Goal: Task Accomplishment & Management: Complete application form

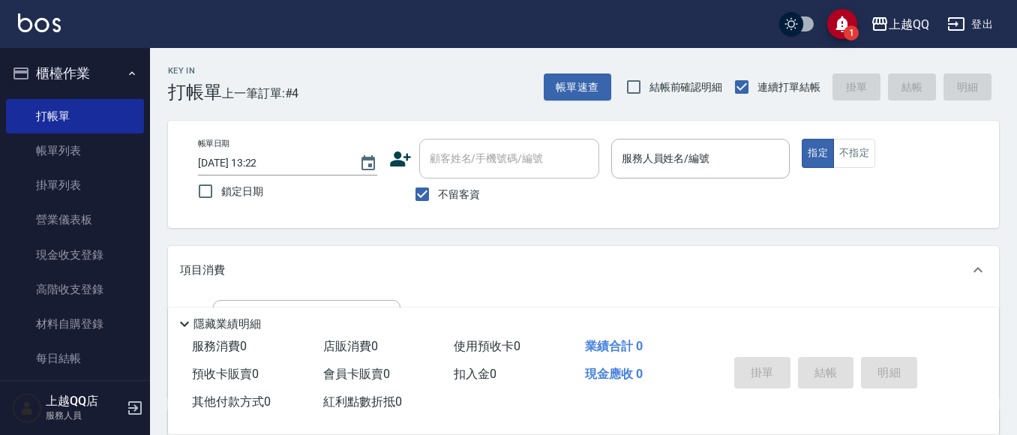
click at [634, 159] on input "服務人員姓名/編號" at bounding box center [701, 158] width 166 height 26
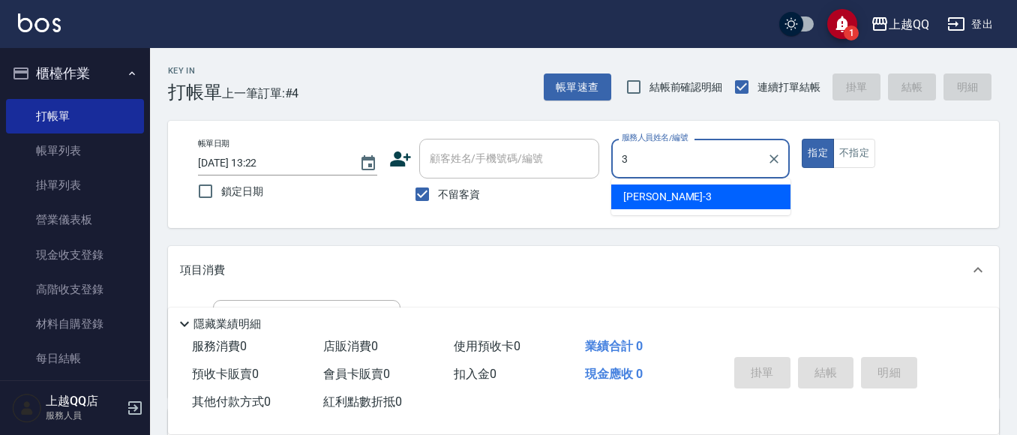
type input "3"
type button "true"
type input "佩怡-3"
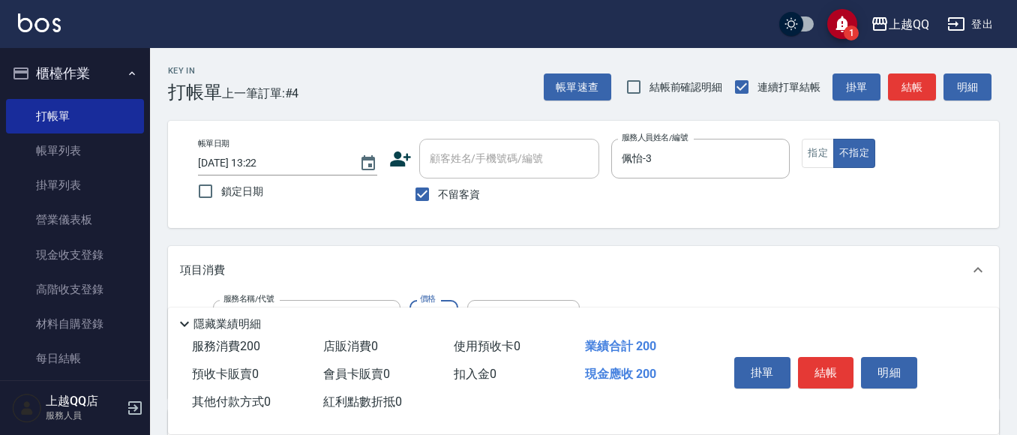
type input "洗髮(101)"
type input "230"
type input "[PERSON_NAME]-16"
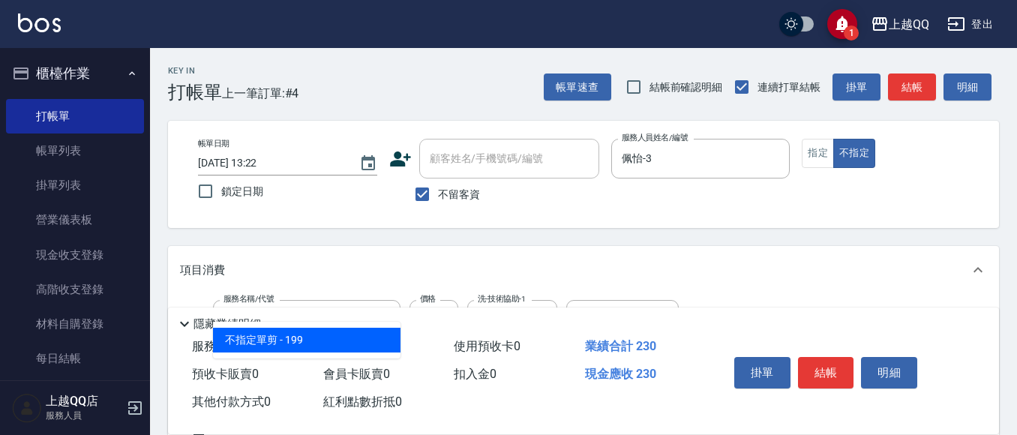
type input "不指定單剪(202)"
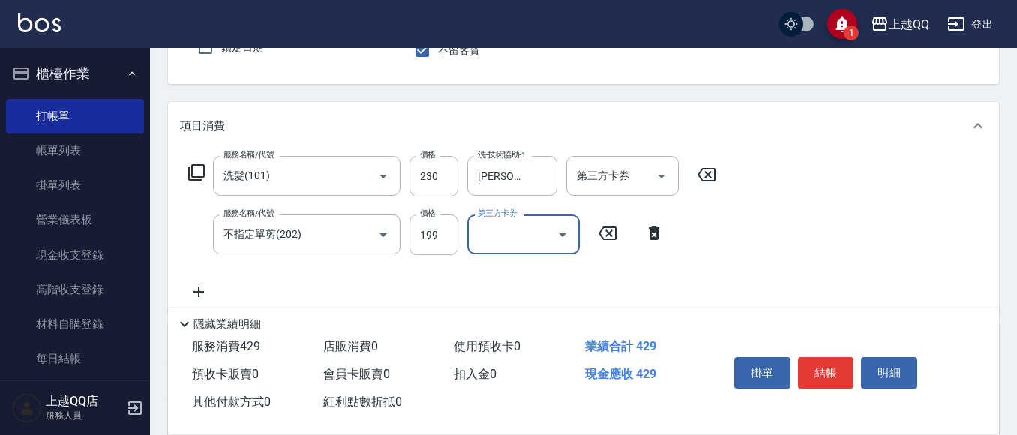
scroll to position [150, 0]
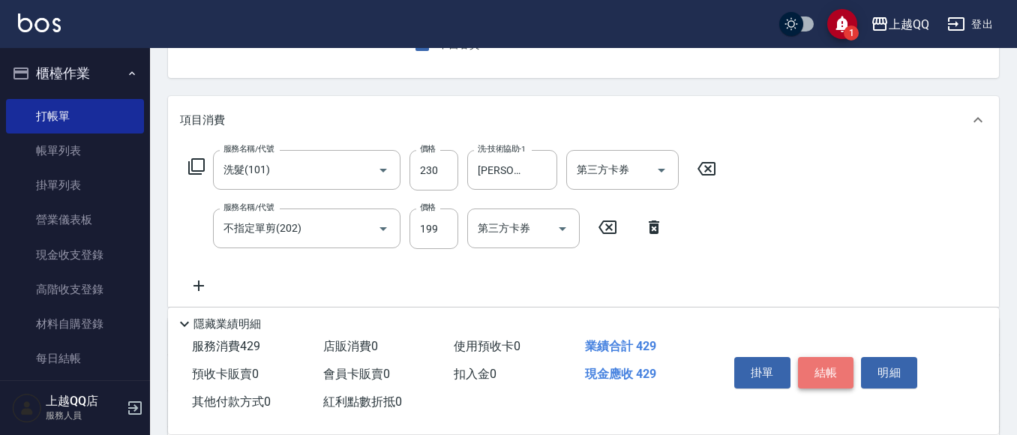
click at [804, 357] on button "結帳" at bounding box center [826, 372] width 56 height 31
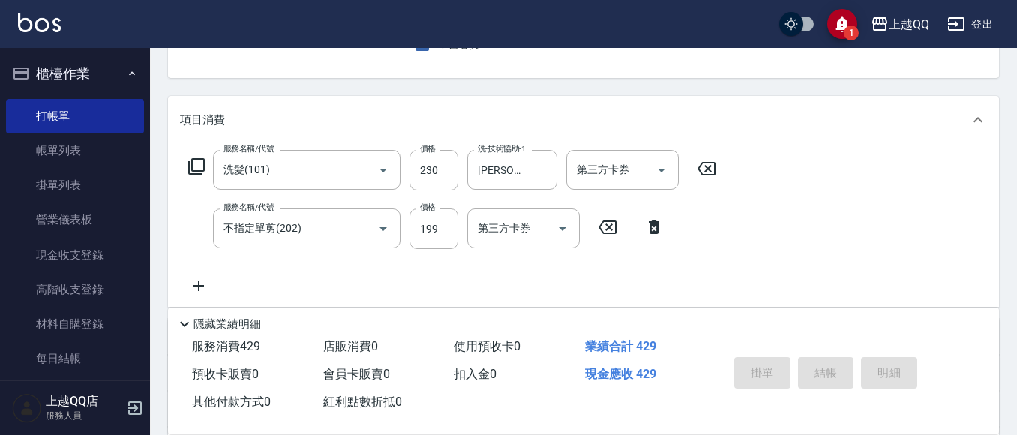
type input "[DATE] 14:19"
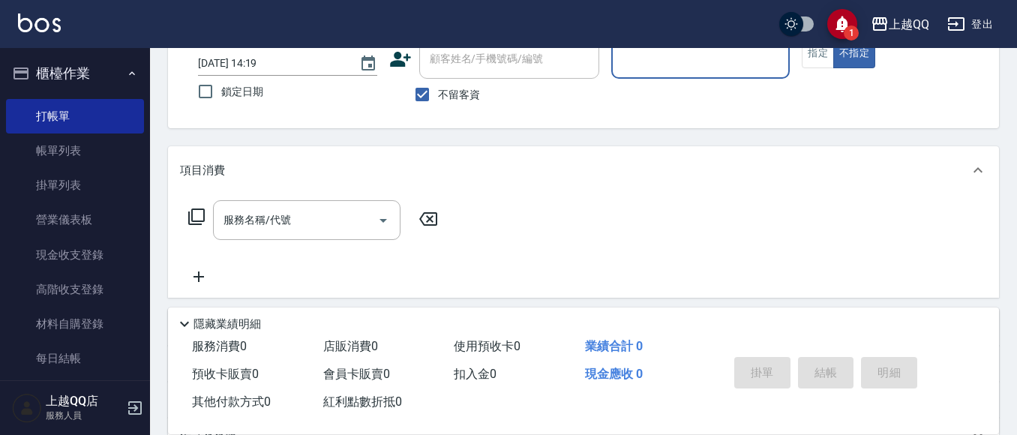
scroll to position [87, 0]
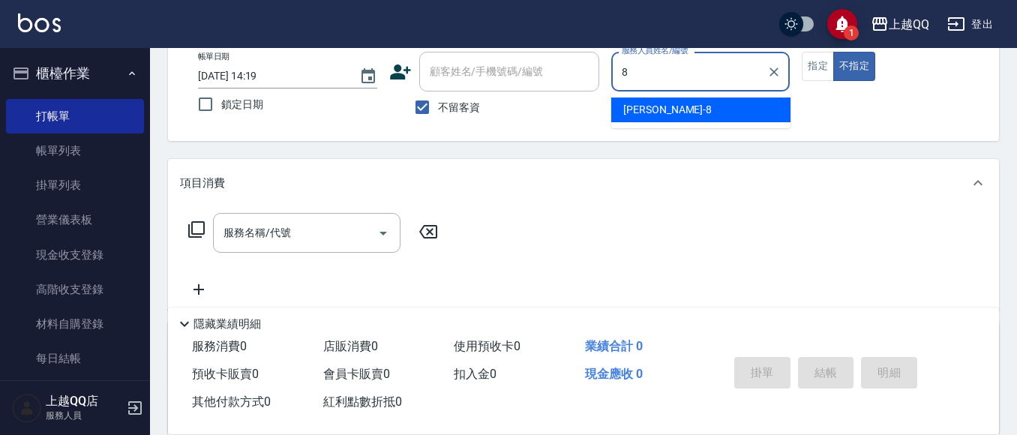
type input "[PERSON_NAME]-8"
type button "false"
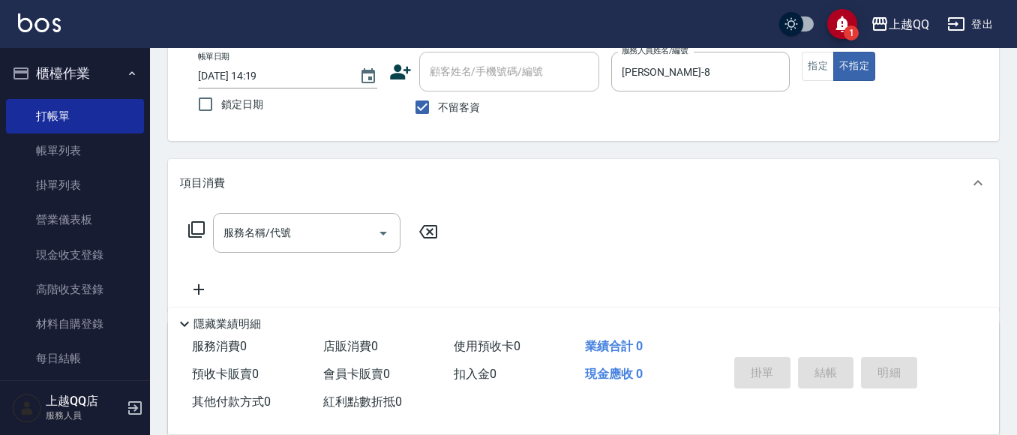
click at [200, 223] on icon at bounding box center [196, 229] width 18 height 18
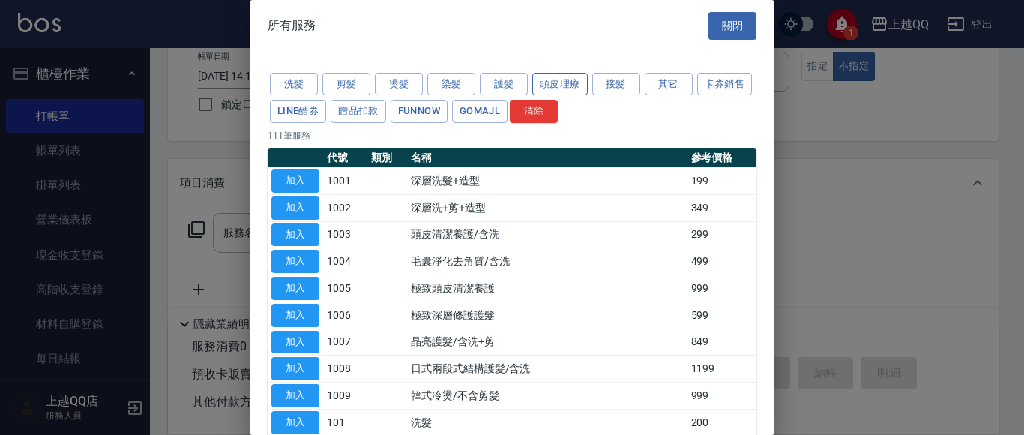
click at [534, 81] on button "頭皮理療" at bounding box center [559, 84] width 55 height 23
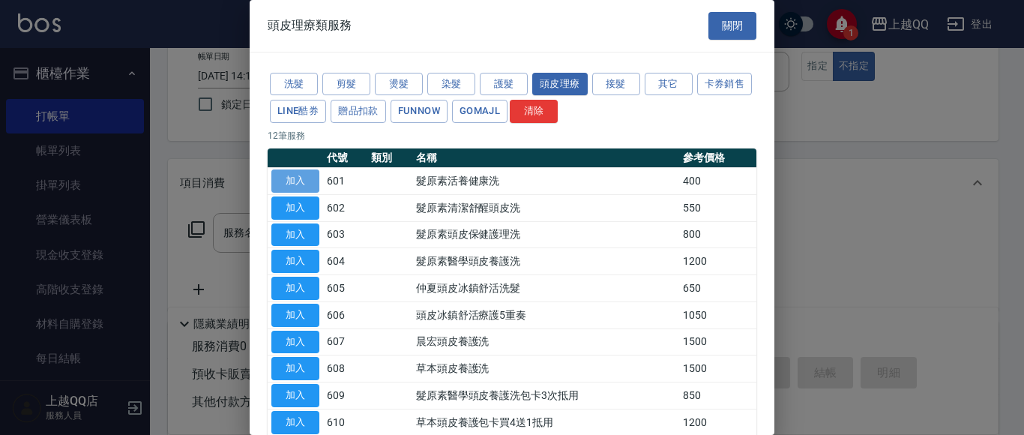
click at [303, 178] on button "加入" at bounding box center [295, 180] width 48 height 23
type input "髮原素活養健康洗(601)"
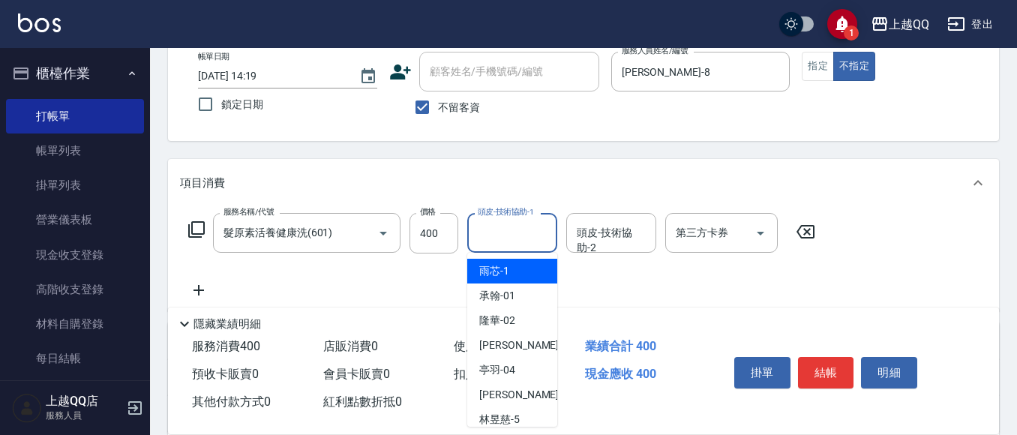
click at [482, 232] on input "頭皮-技術協助-1" at bounding box center [512, 233] width 76 height 26
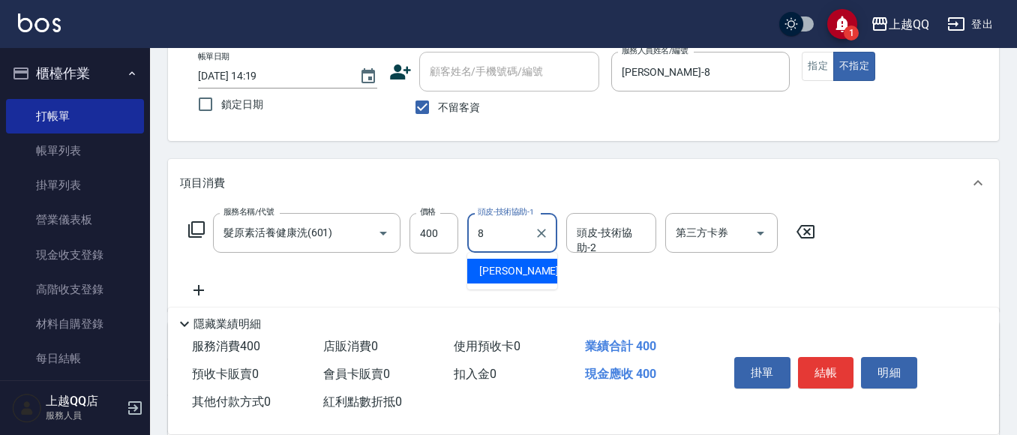
click at [487, 263] on span "[PERSON_NAME] -8" at bounding box center [523, 271] width 88 height 16
type input "[PERSON_NAME]-8"
click at [819, 368] on button "結帳" at bounding box center [826, 372] width 56 height 31
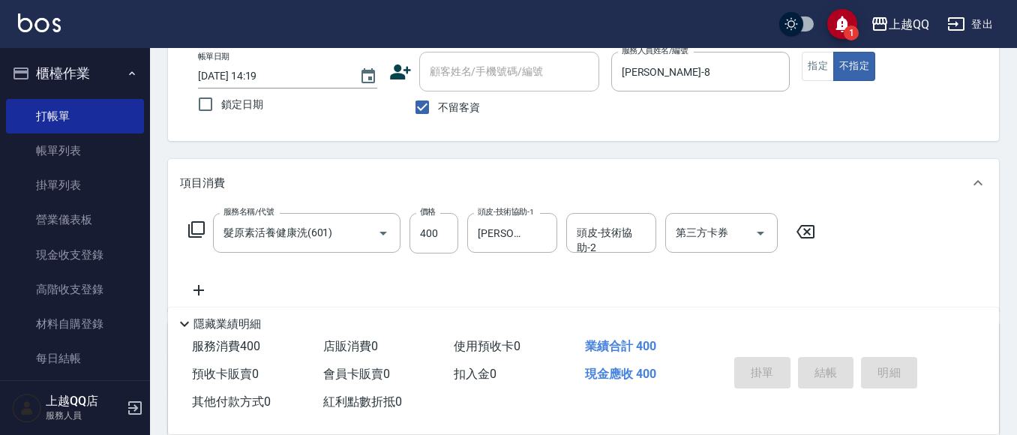
type input "[DATE] 14:20"
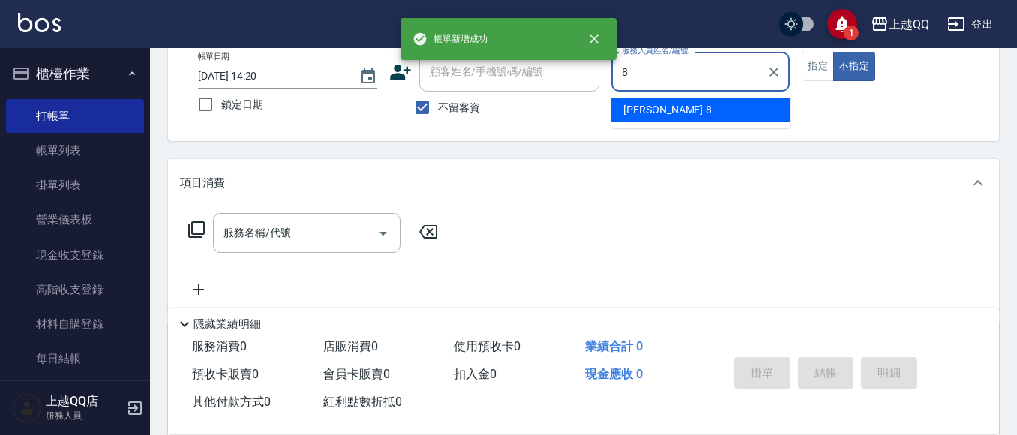
type input "[PERSON_NAME]-8"
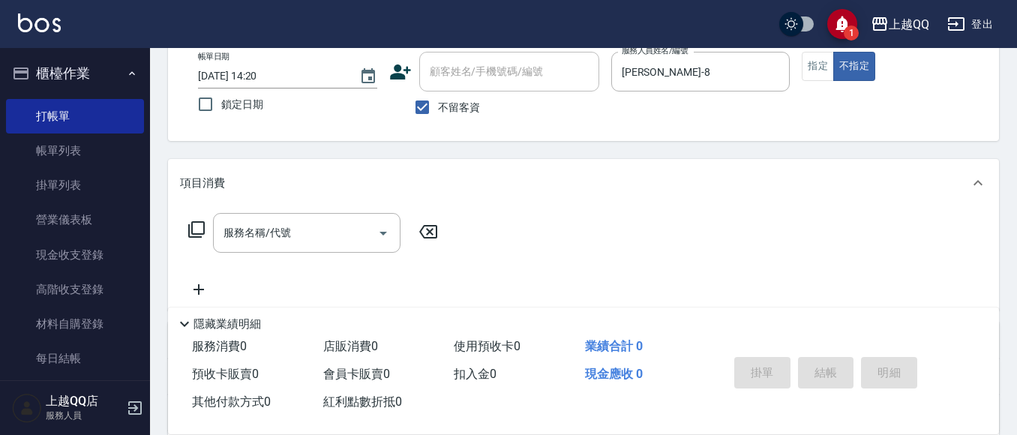
click at [196, 232] on icon at bounding box center [196, 229] width 18 height 18
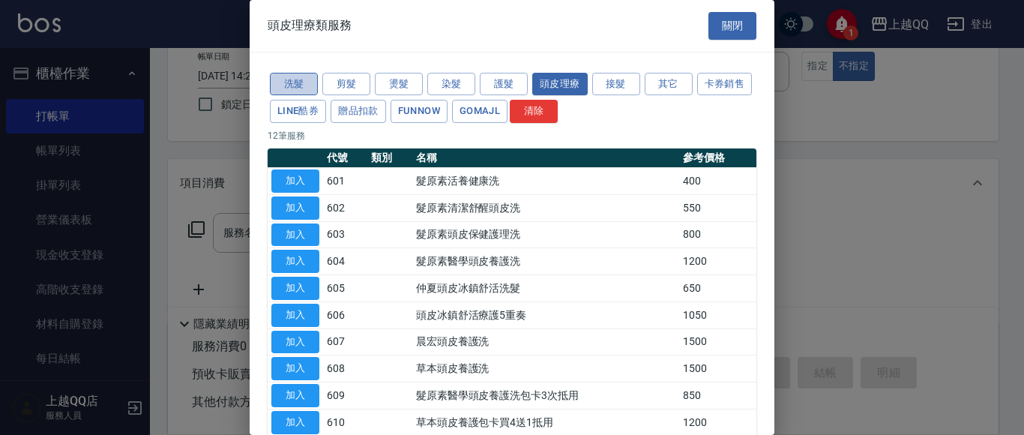
click at [291, 82] on button "洗髮" at bounding box center [294, 84] width 48 height 23
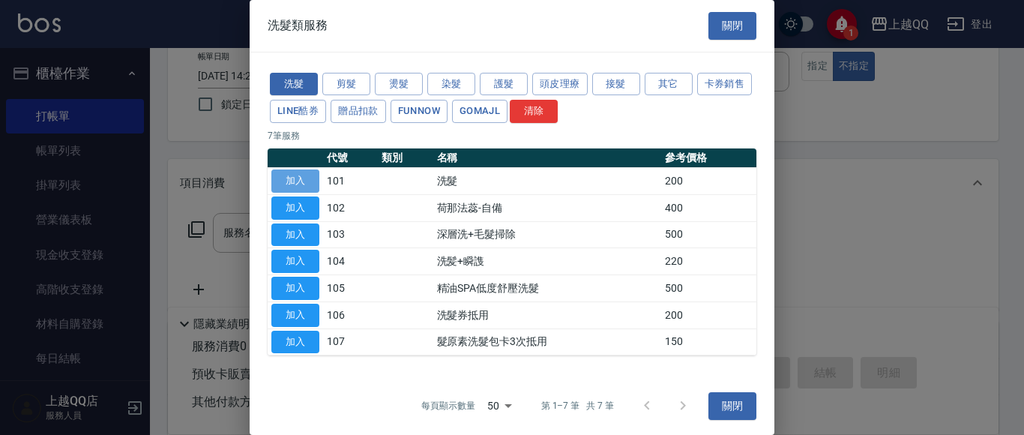
click at [304, 178] on button "加入" at bounding box center [295, 180] width 48 height 23
type input "洗髮(101)"
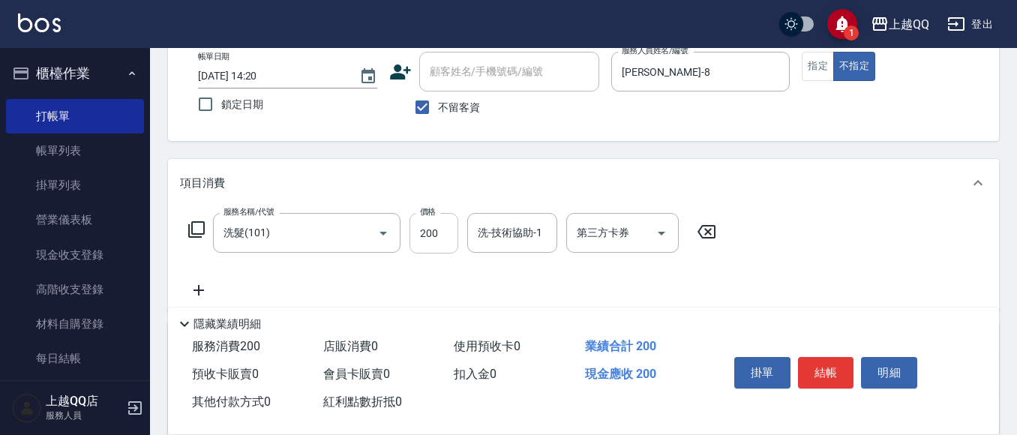
click at [442, 238] on input "200" at bounding box center [433, 233] width 49 height 40
type input "250"
click at [478, 235] on input "洗-技術協助-1" at bounding box center [512, 233] width 76 height 26
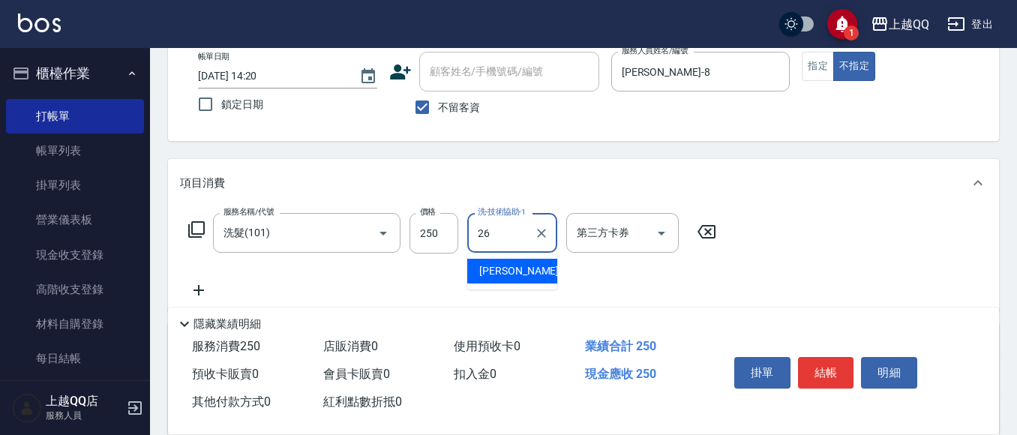
click at [500, 271] on span "[PERSON_NAME]-26" at bounding box center [526, 271] width 94 height 16
type input "林恩昕-26"
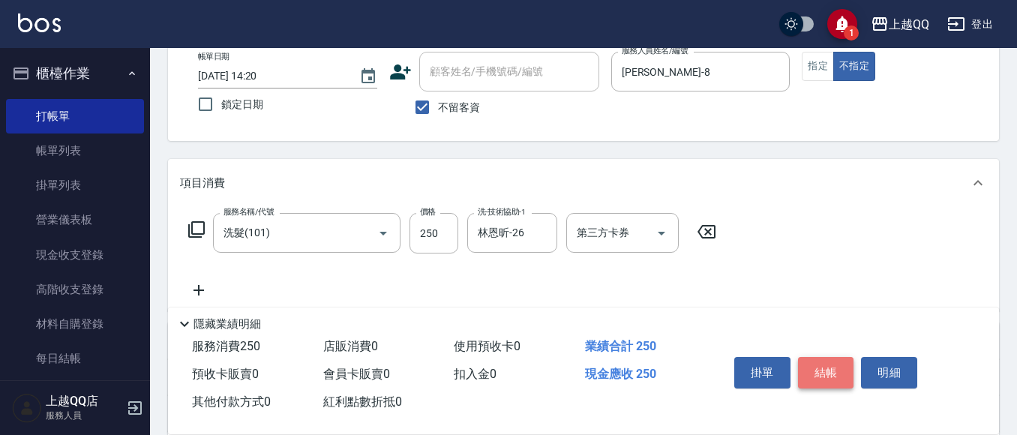
click at [832, 373] on button "結帳" at bounding box center [826, 372] width 56 height 31
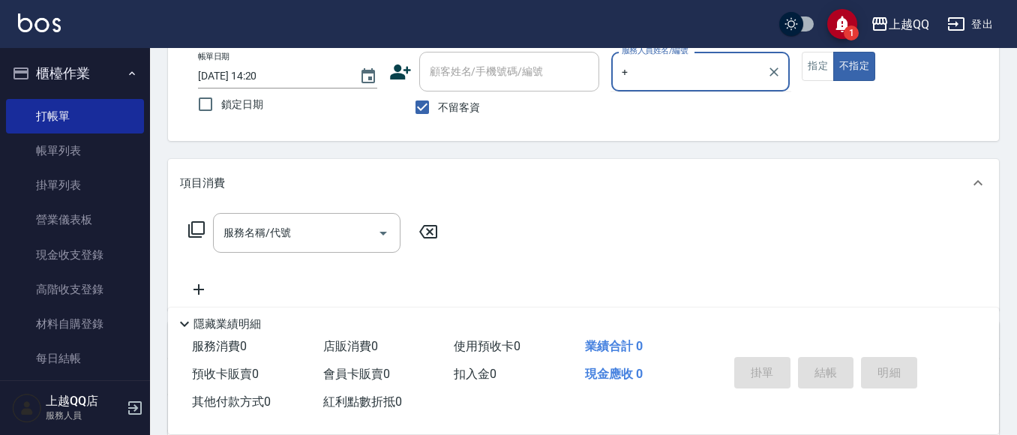
type input "+"
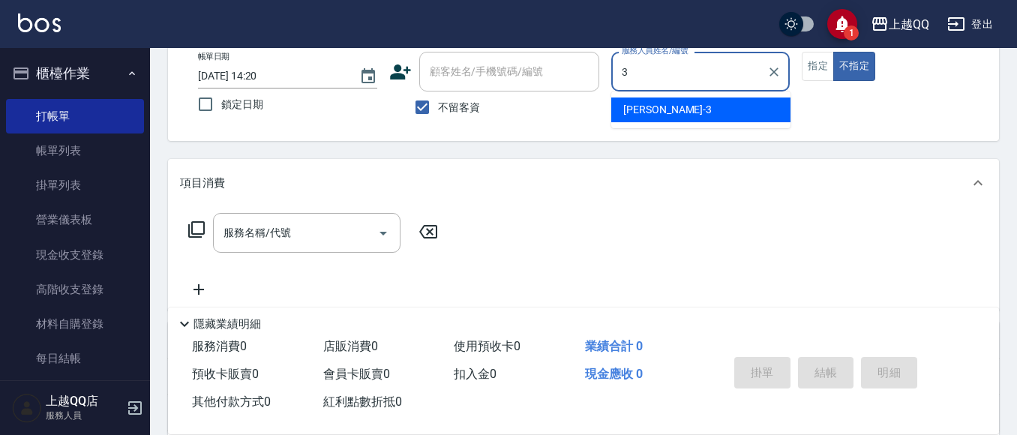
type input "佩怡-3"
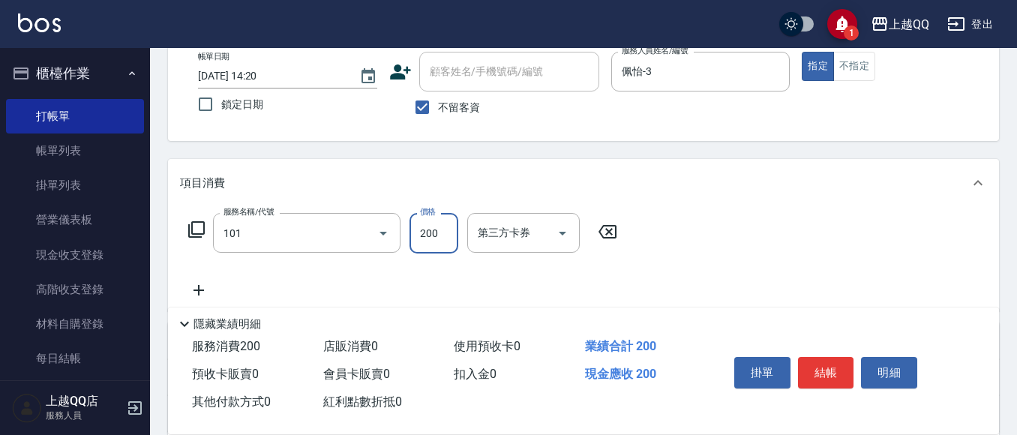
type input "洗髮(101)"
type input "230"
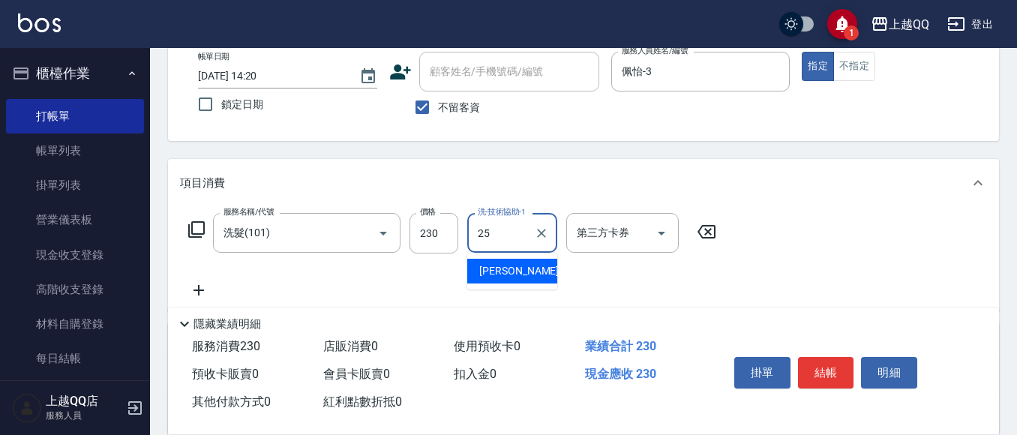
type input "[PERSON_NAME]-25"
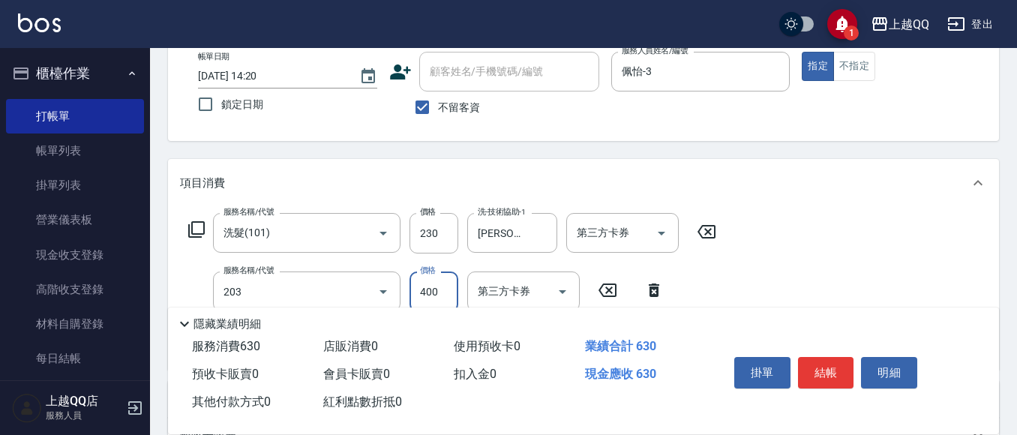
type input "指定單剪(203)"
type input "350"
click at [814, 362] on button "結帳" at bounding box center [826, 372] width 56 height 31
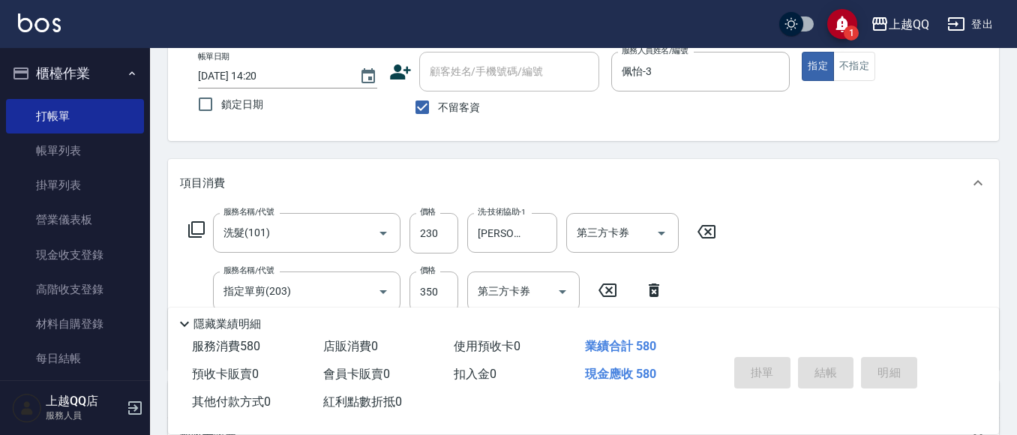
type input "[DATE] 14:57"
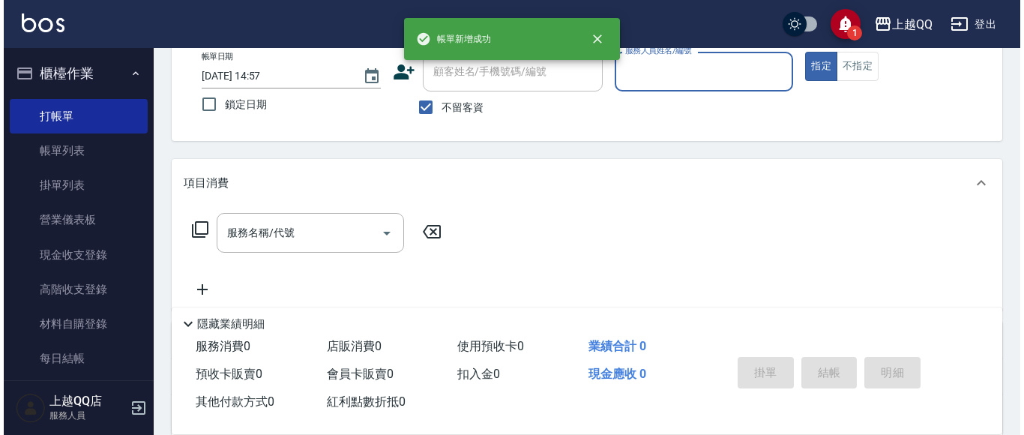
scroll to position [0, 0]
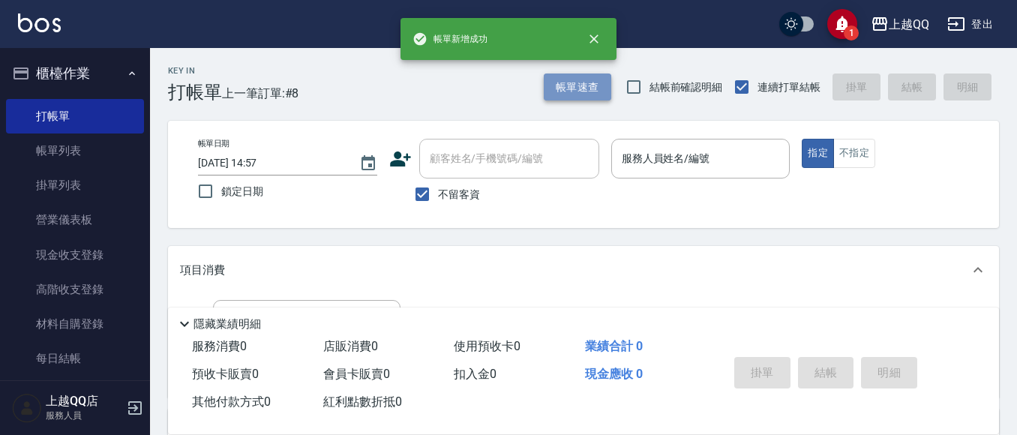
click at [576, 100] on button "帳單速查" at bounding box center [577, 87] width 67 height 28
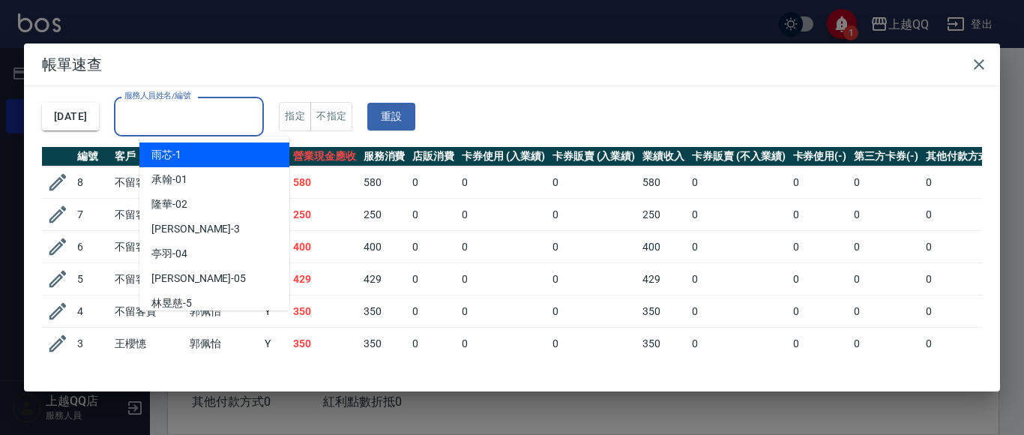
click at [257, 112] on input "服務人員姓名/編號" at bounding box center [189, 116] width 136 height 26
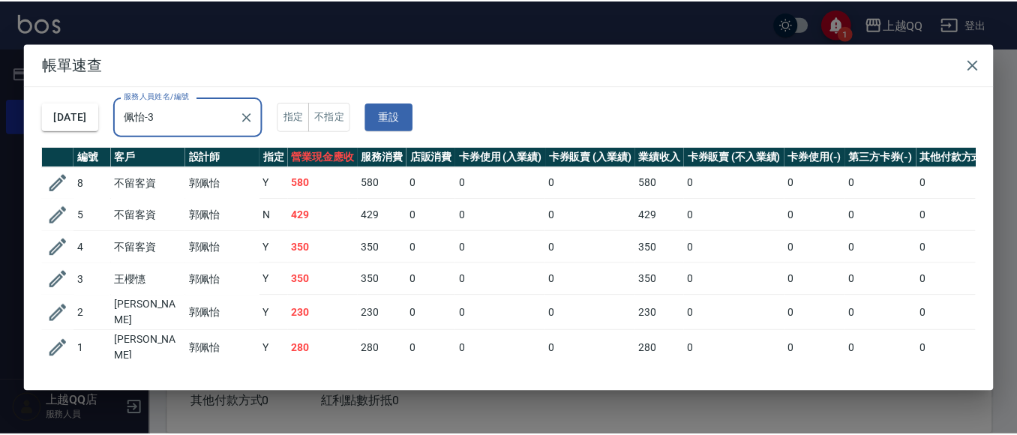
scroll to position [33, 0]
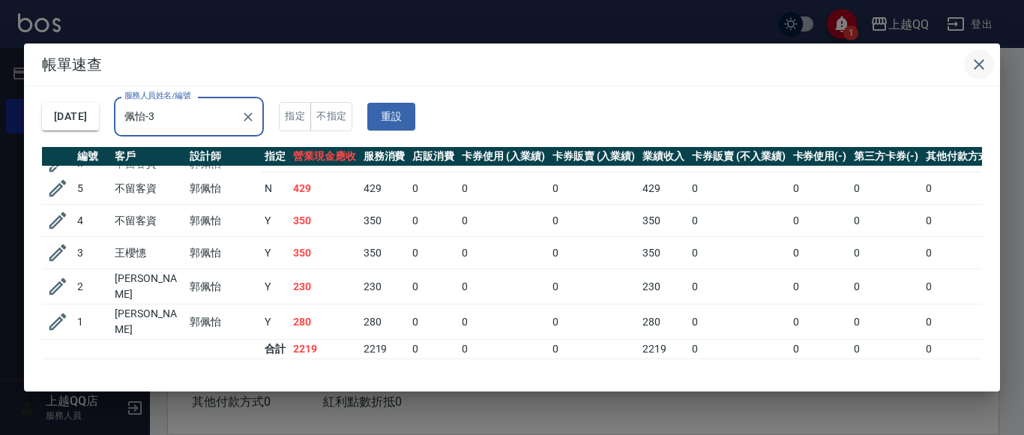
type input "佩怡-3"
click at [985, 58] on icon "button" at bounding box center [979, 64] width 18 height 18
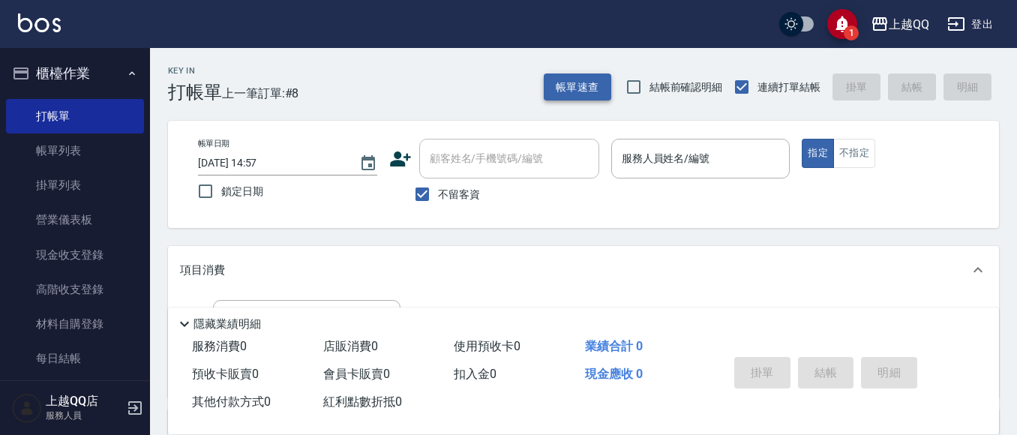
click at [562, 84] on button "帳單速查" at bounding box center [577, 87] width 67 height 28
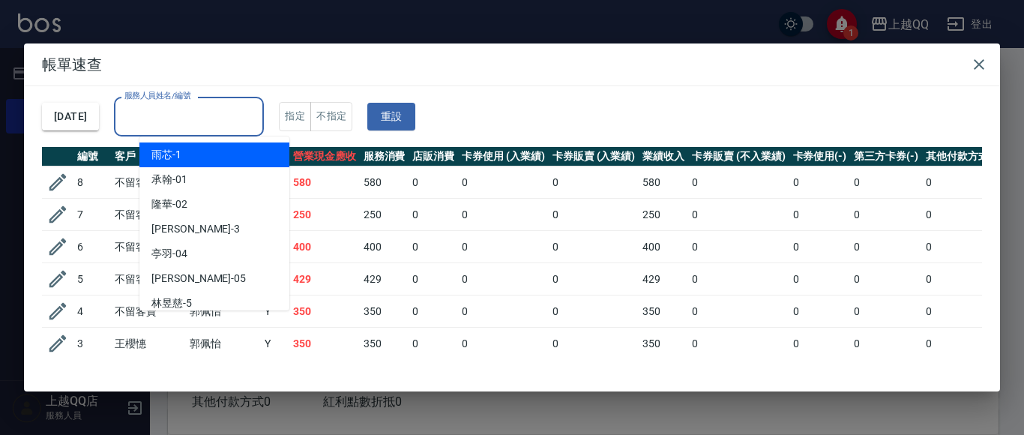
click at [257, 118] on input "服務人員姓名/編號" at bounding box center [189, 116] width 136 height 26
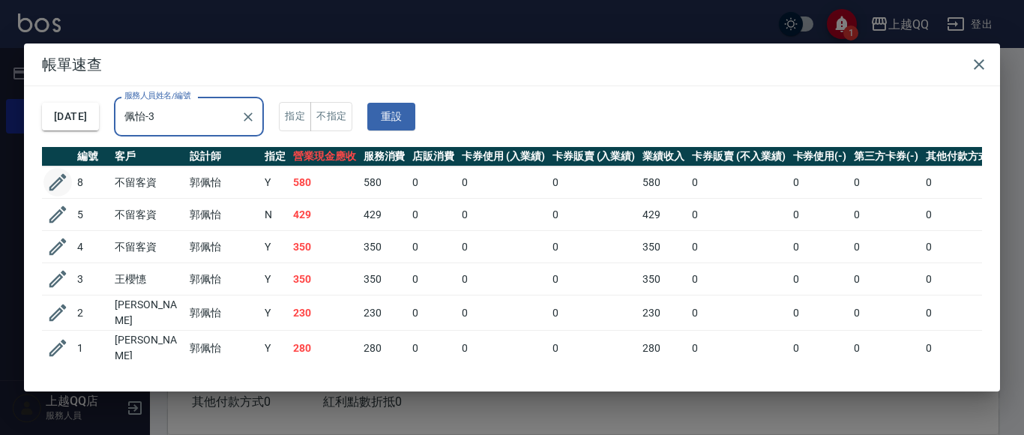
type input "佩怡-3"
click at [62, 177] on icon "button" at bounding box center [57, 182] width 17 height 17
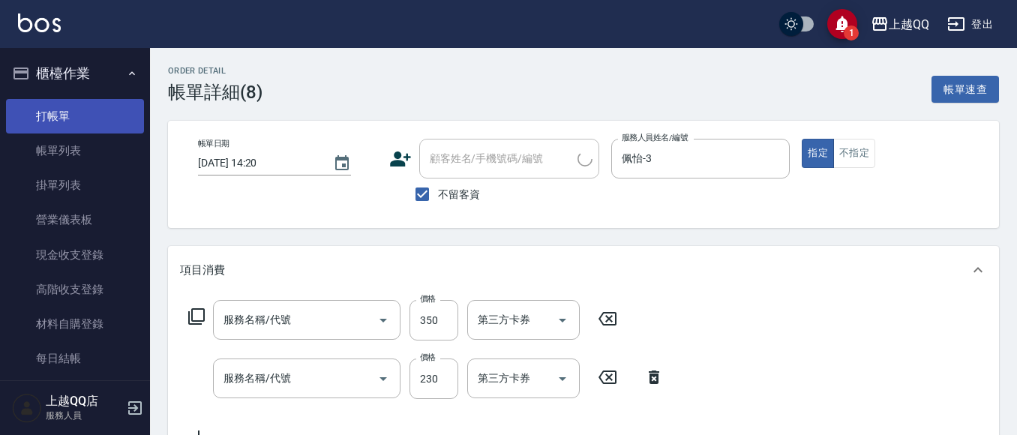
type input "[DATE] 14:20"
checkbox input "true"
type input "佩怡-3"
type input "指定單剪(203)"
type input "洗髮(101)"
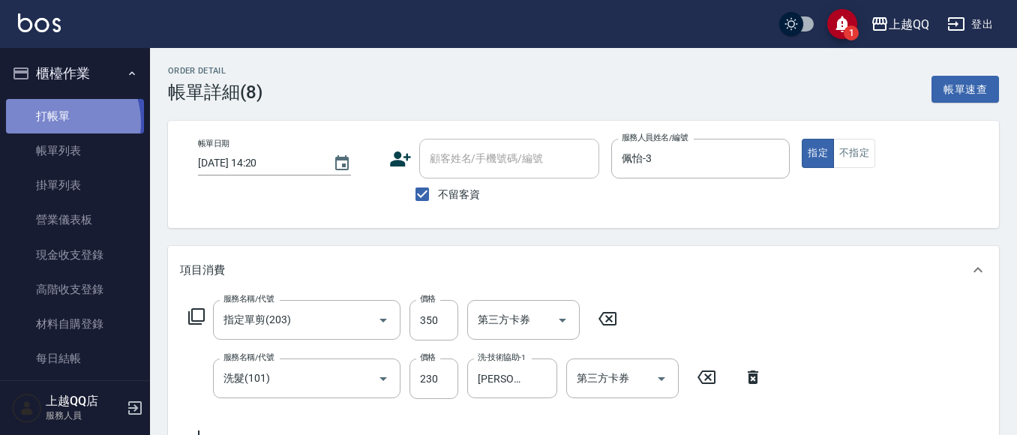
click at [56, 122] on link "打帳單" at bounding box center [75, 116] width 138 height 34
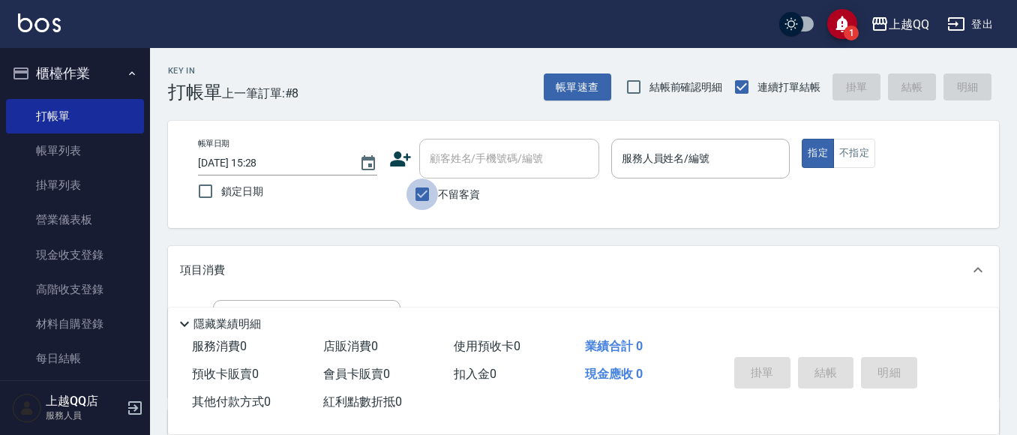
click at [430, 190] on input "不留客資" at bounding box center [421, 193] width 31 height 31
click at [439, 181] on label "不留客資" at bounding box center [442, 193] width 73 height 31
click at [438, 181] on input "不留客資" at bounding box center [421, 193] width 31 height 31
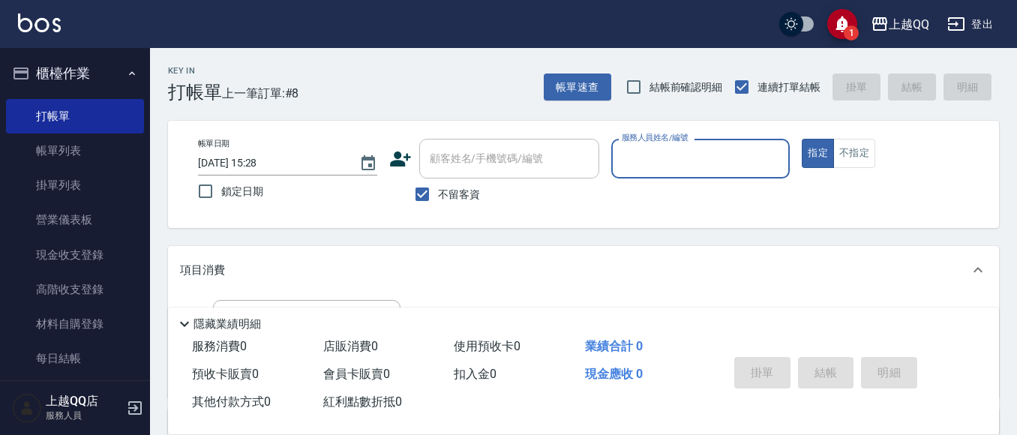
click at [447, 166] on input "顧客姓名/手機號碼/編號" at bounding box center [509, 158] width 166 height 26
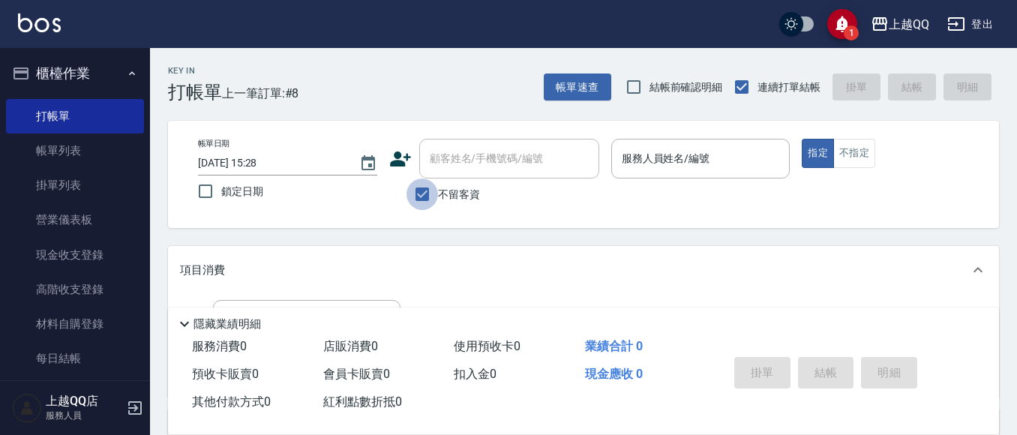
click at [432, 187] on input "不留客資" at bounding box center [421, 193] width 31 height 31
checkbox input "false"
click at [449, 172] on input "顧客姓名/手機號碼/編號" at bounding box center [498, 158] width 144 height 26
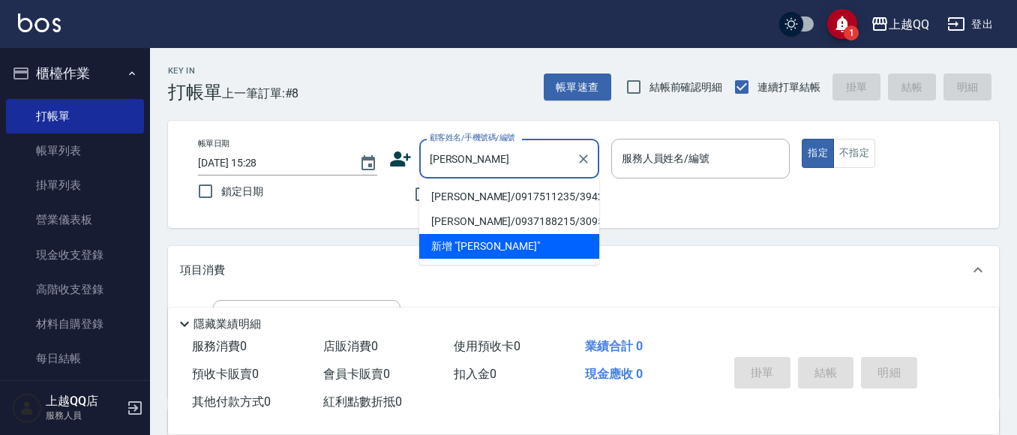
click at [565, 197] on li "[PERSON_NAME]/0917511235/3942" at bounding box center [509, 196] width 180 height 25
type input "[PERSON_NAME]/0917511235/3942"
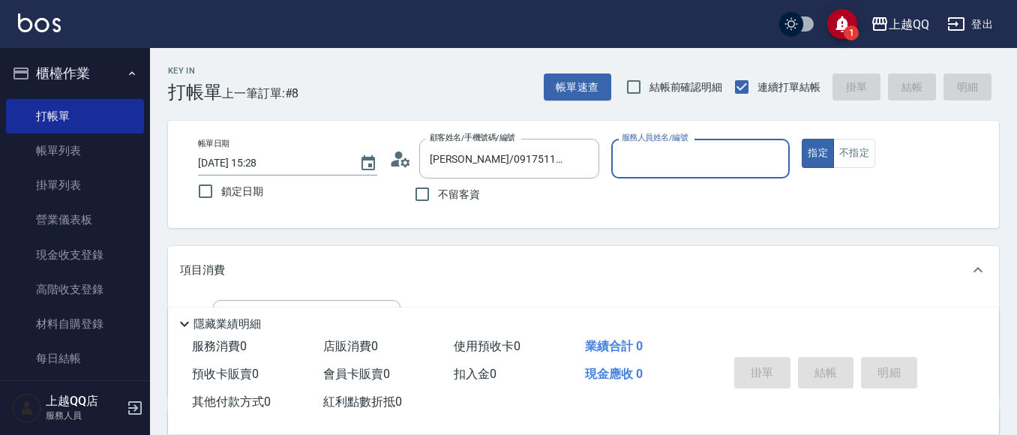
type input "佩怡-3"
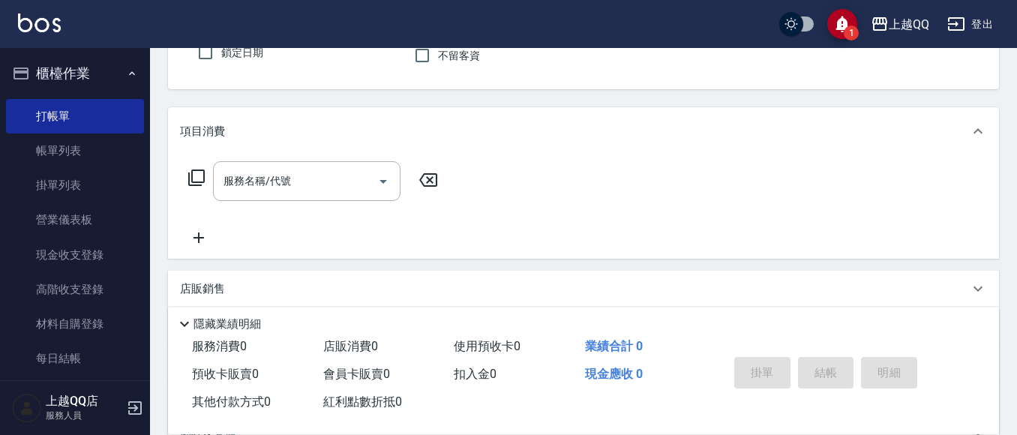
scroll to position [150, 0]
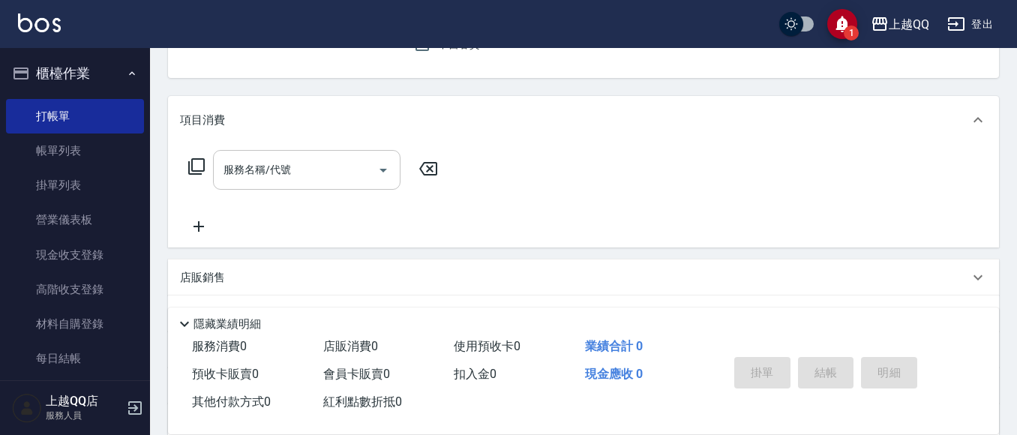
click at [364, 183] on input "服務名稱/代號" at bounding box center [295, 170] width 151 height 26
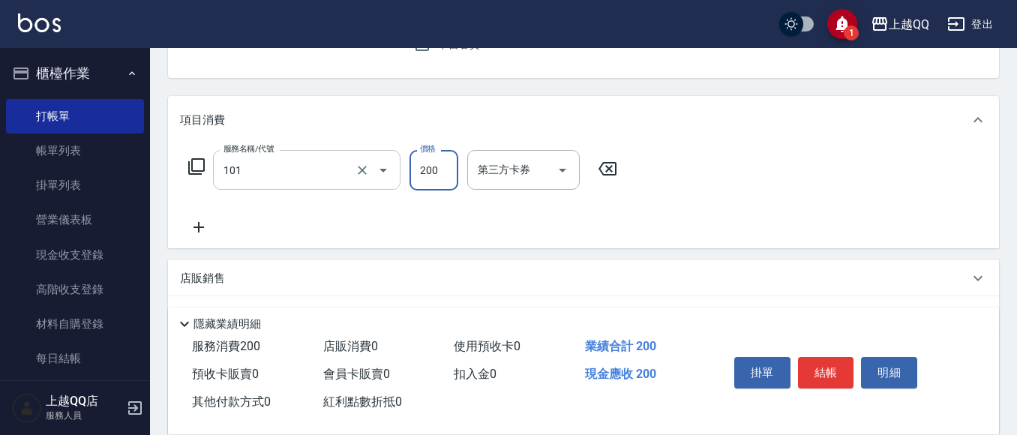
type input "洗髮(101)"
type input "250"
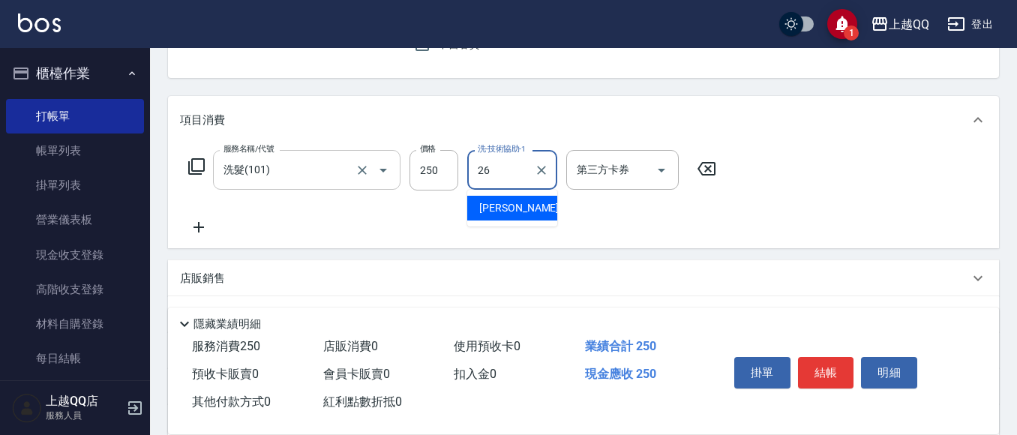
type input "林恩昕-26"
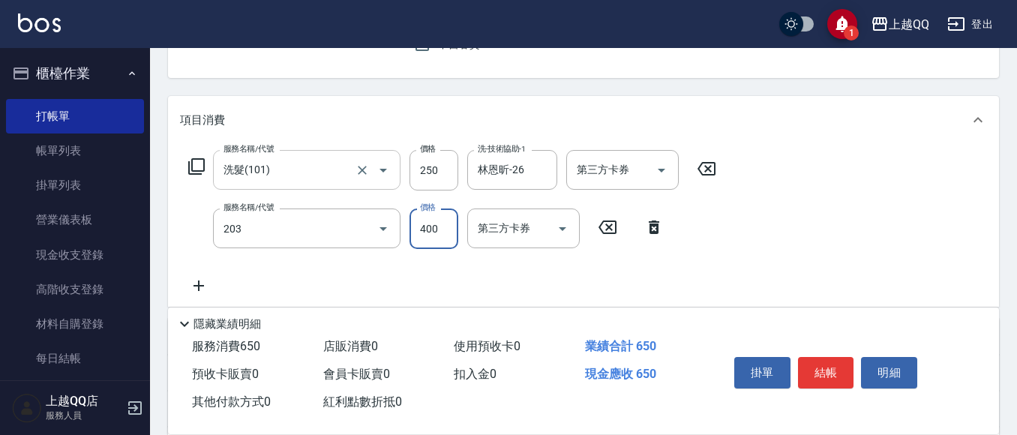
type input "指定單剪(203)"
type input "350"
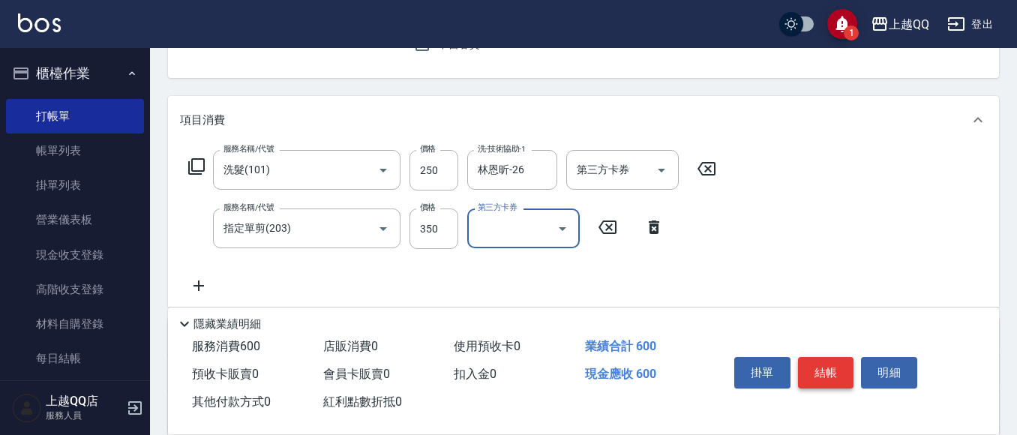
click at [816, 368] on button "結帳" at bounding box center [826, 372] width 56 height 31
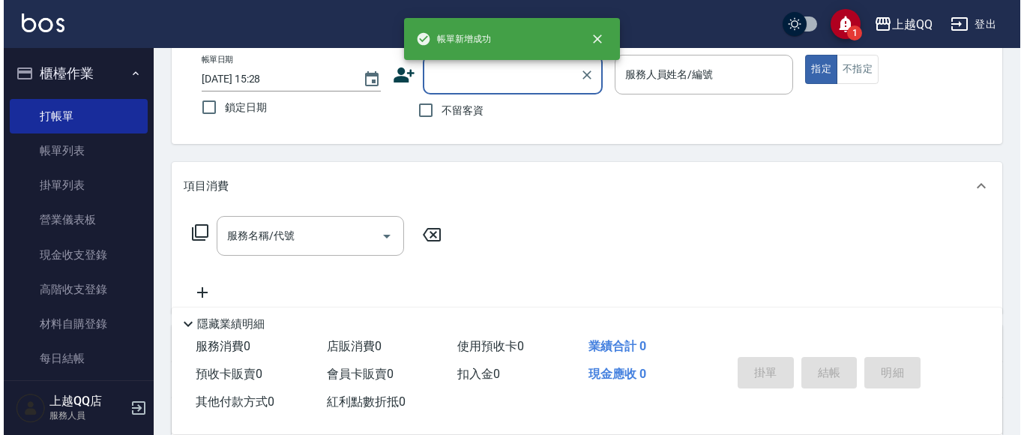
scroll to position [0, 0]
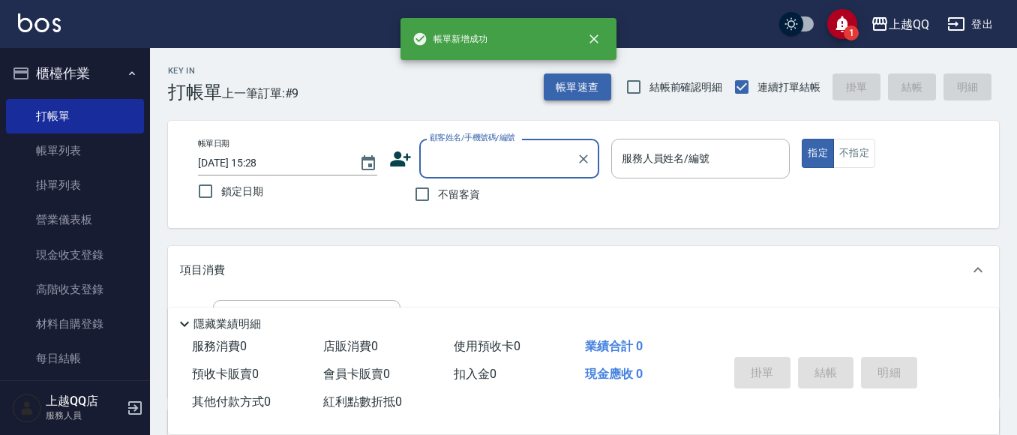
click at [583, 93] on button "帳單速查" at bounding box center [577, 87] width 67 height 28
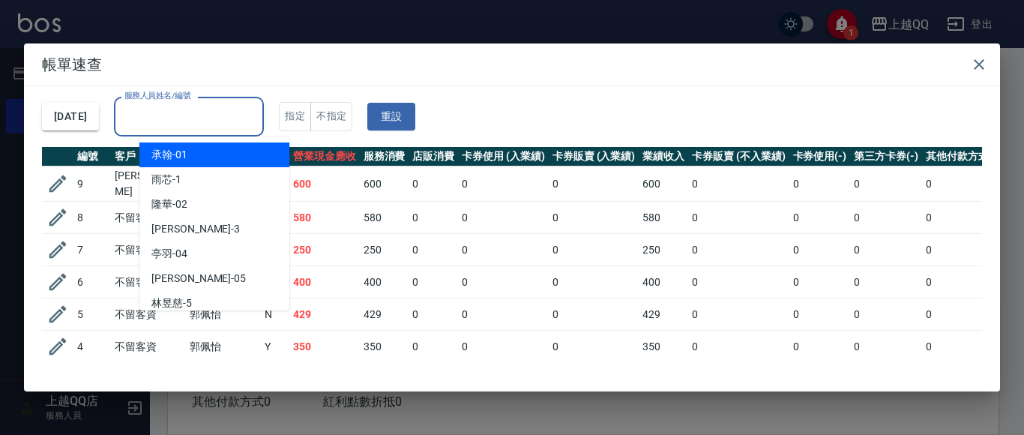
click at [257, 104] on input "服務人員姓名/編號" at bounding box center [189, 116] width 136 height 26
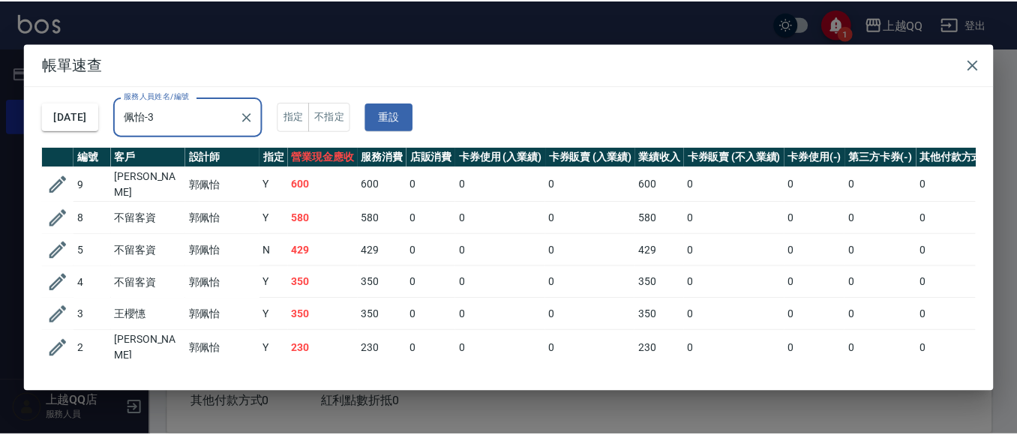
scroll to position [65, 0]
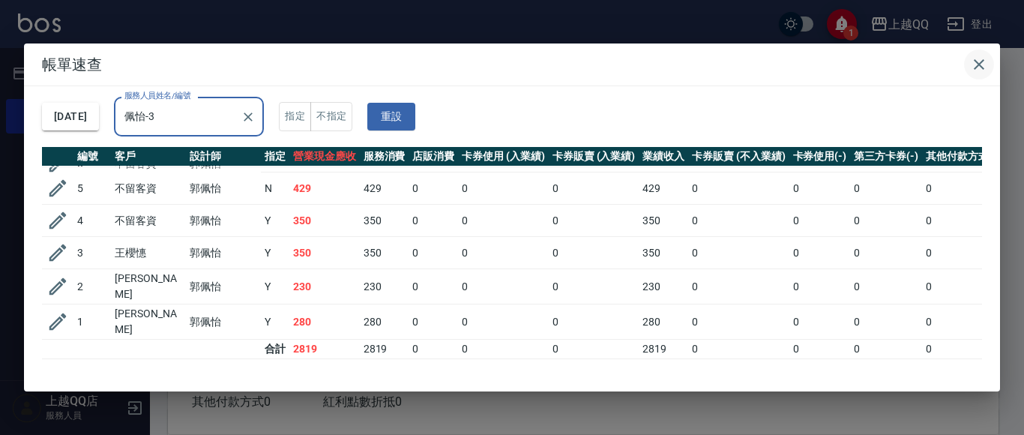
type input "佩怡-3"
click at [970, 61] on icon "button" at bounding box center [979, 64] width 18 height 18
